Goal: Task Accomplishment & Management: Use online tool/utility

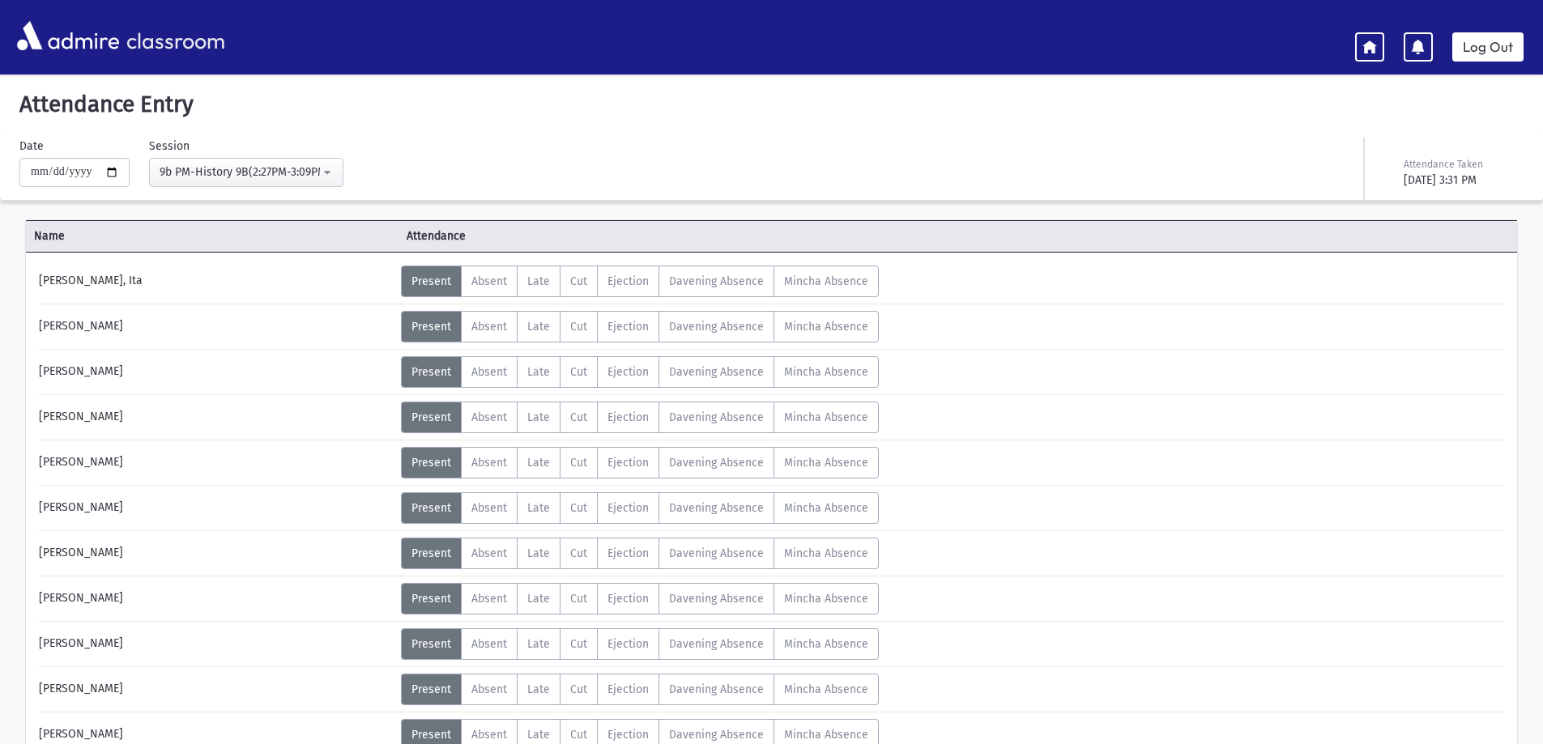
scroll to position [740, 0]
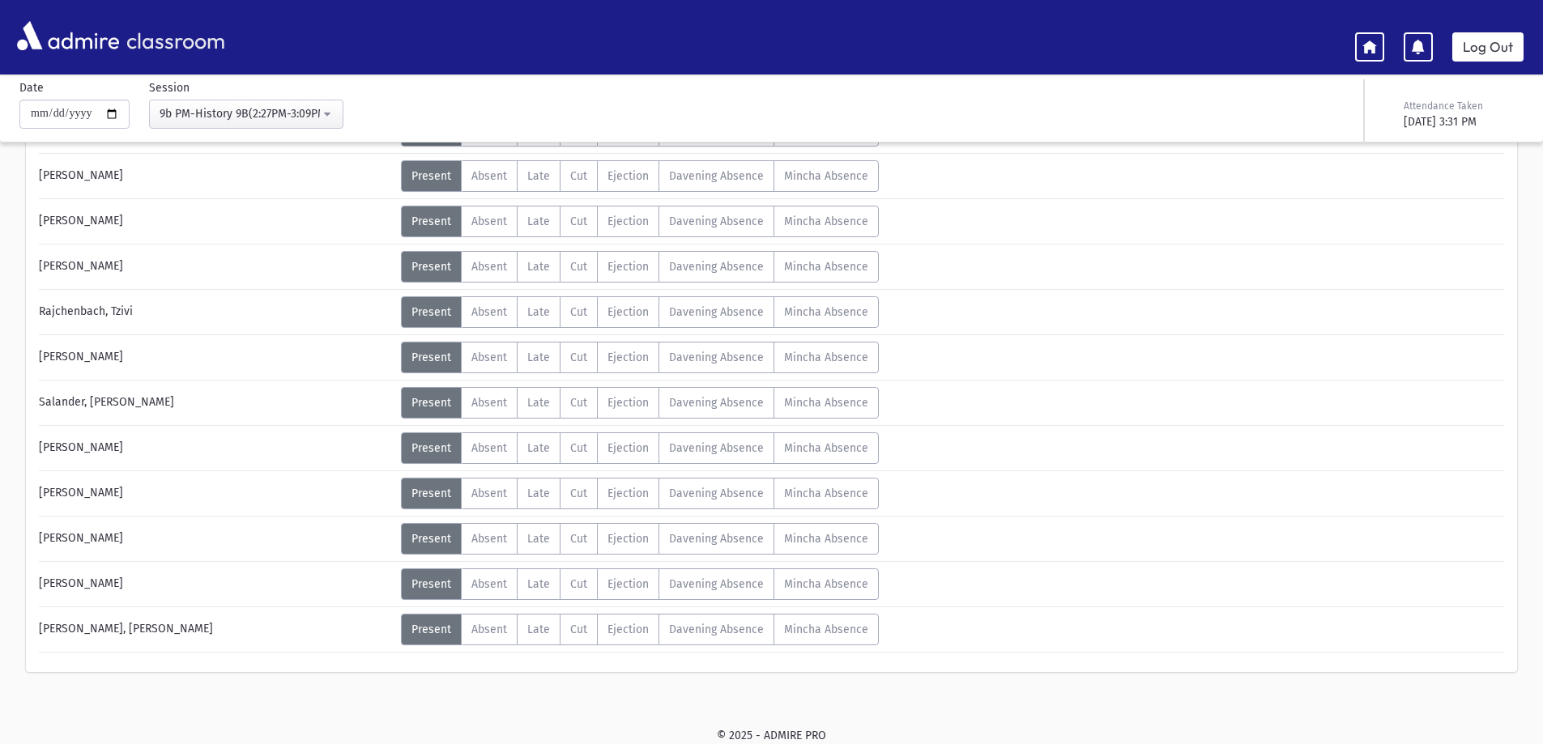
click at [0, 406] on div "Name Attendance [PERSON_NAME], Ita Status Unexcused Admin: Present P Absent A" at bounding box center [771, 92] width 1543 height 1231
click at [1454, 36] on link "Log Out" at bounding box center [1487, 46] width 71 height 29
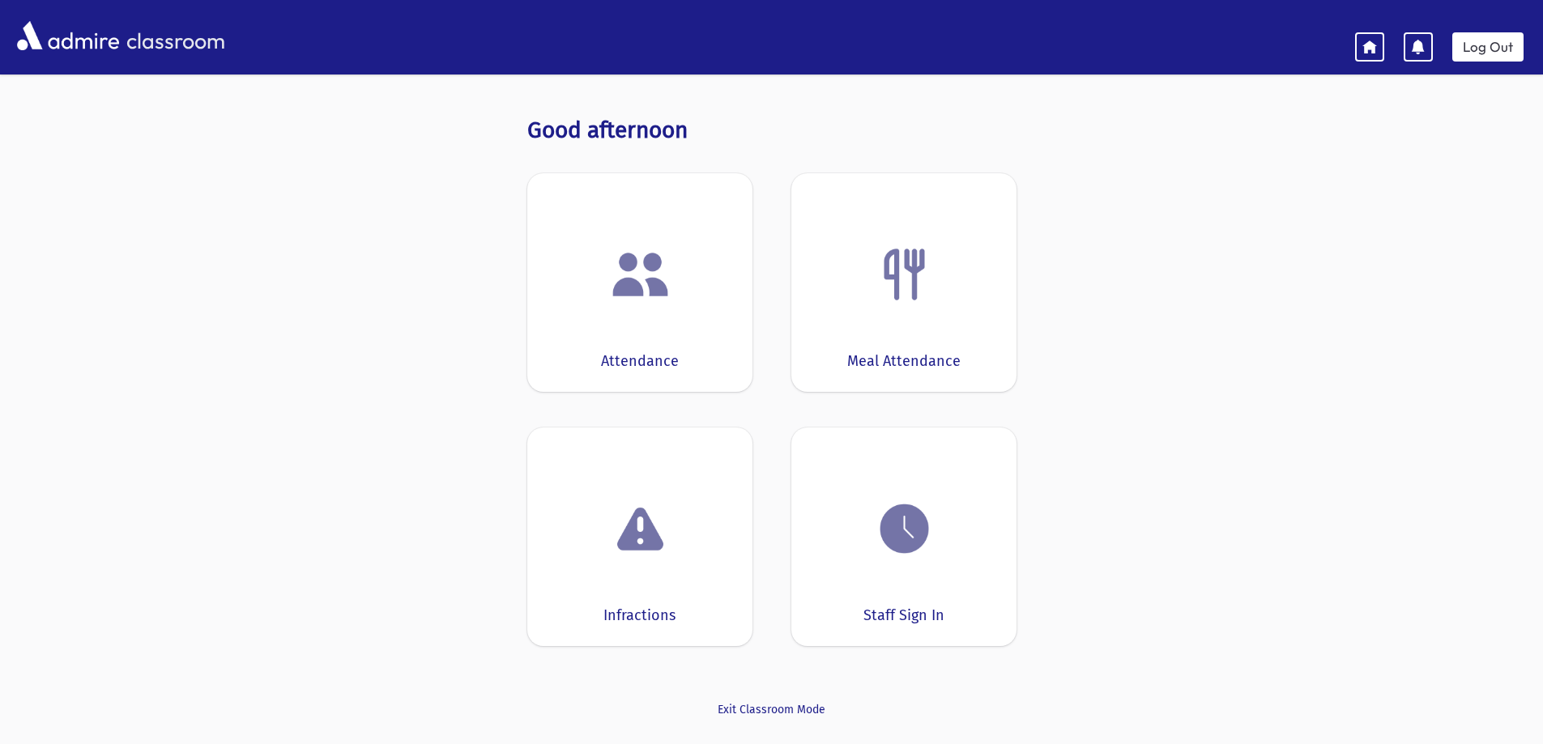
click at [595, 302] on div at bounding box center [639, 275] width 175 height 62
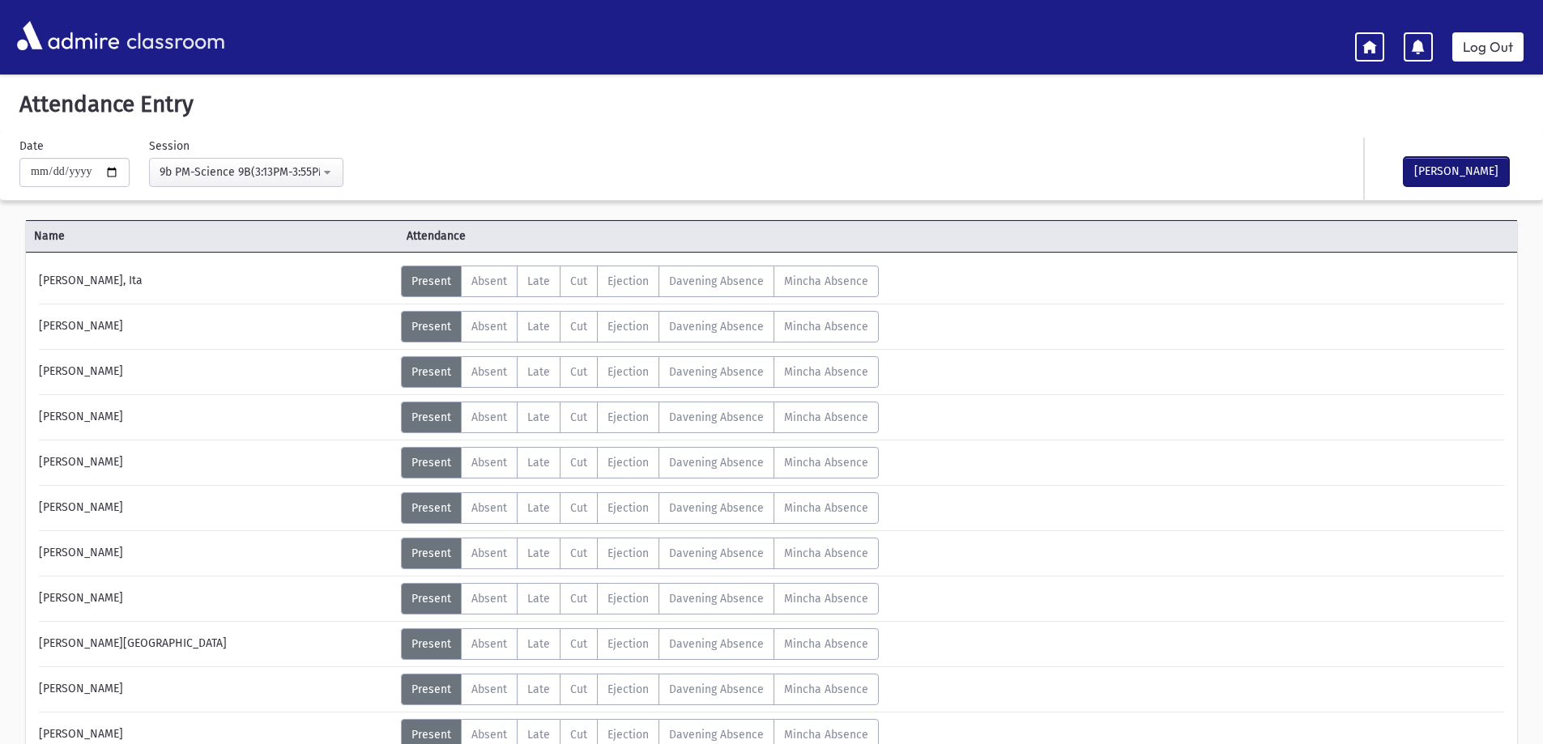
click at [1474, 168] on button "[PERSON_NAME]" at bounding box center [1456, 171] width 105 height 29
